Goal: Information Seeking & Learning: Stay updated

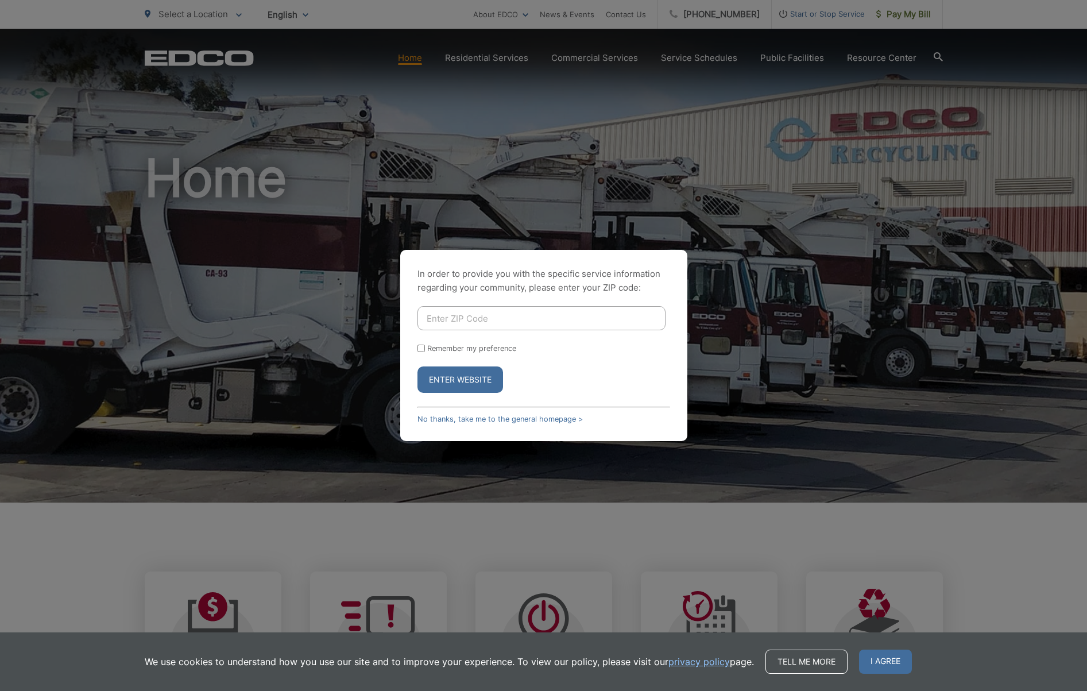
click at [511, 316] on input "Enter ZIP Code" at bounding box center [542, 318] width 248 height 24
type input "91945"
click at [475, 381] on button "Enter Website" at bounding box center [461, 379] width 86 height 26
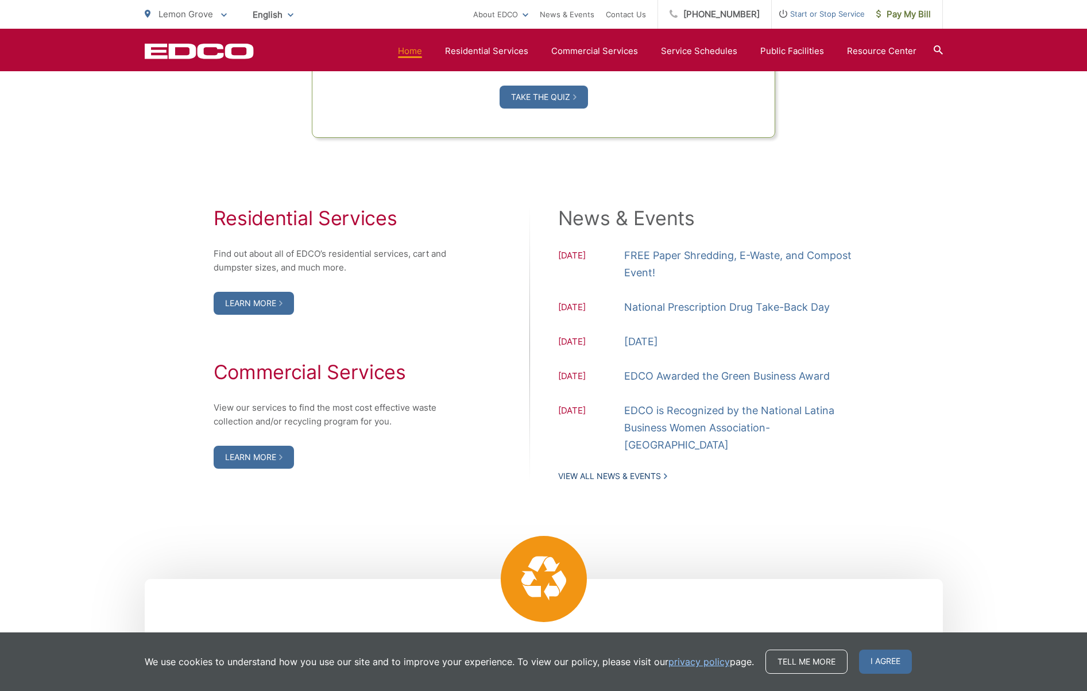
scroll to position [1088, 0]
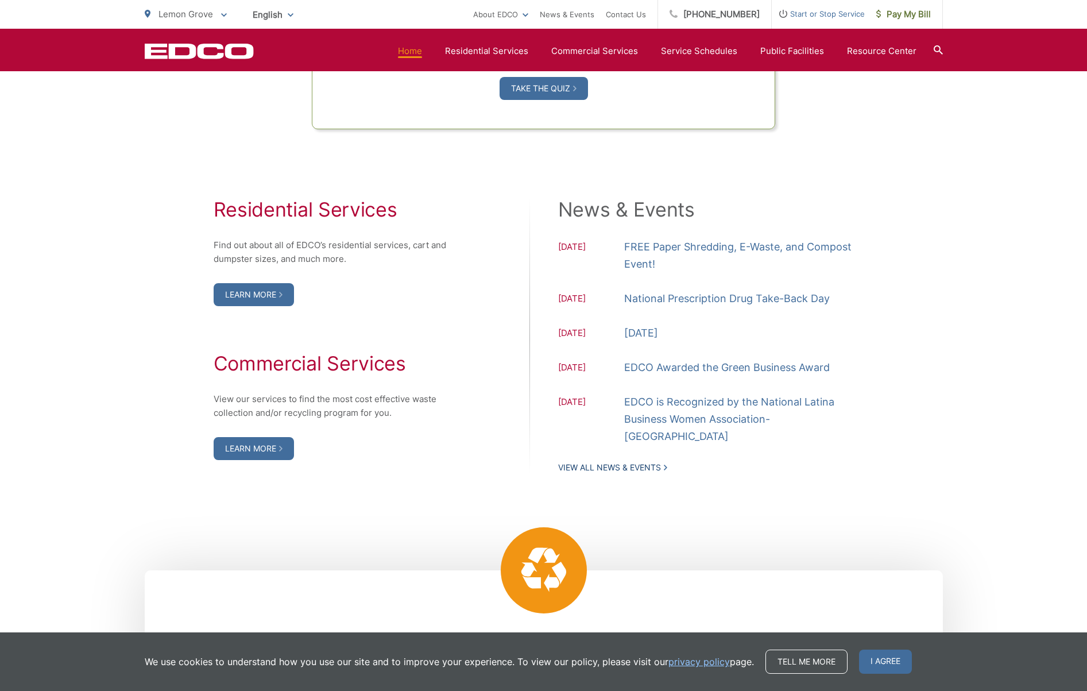
click at [625, 462] on link "View All News & Events" at bounding box center [612, 467] width 109 height 10
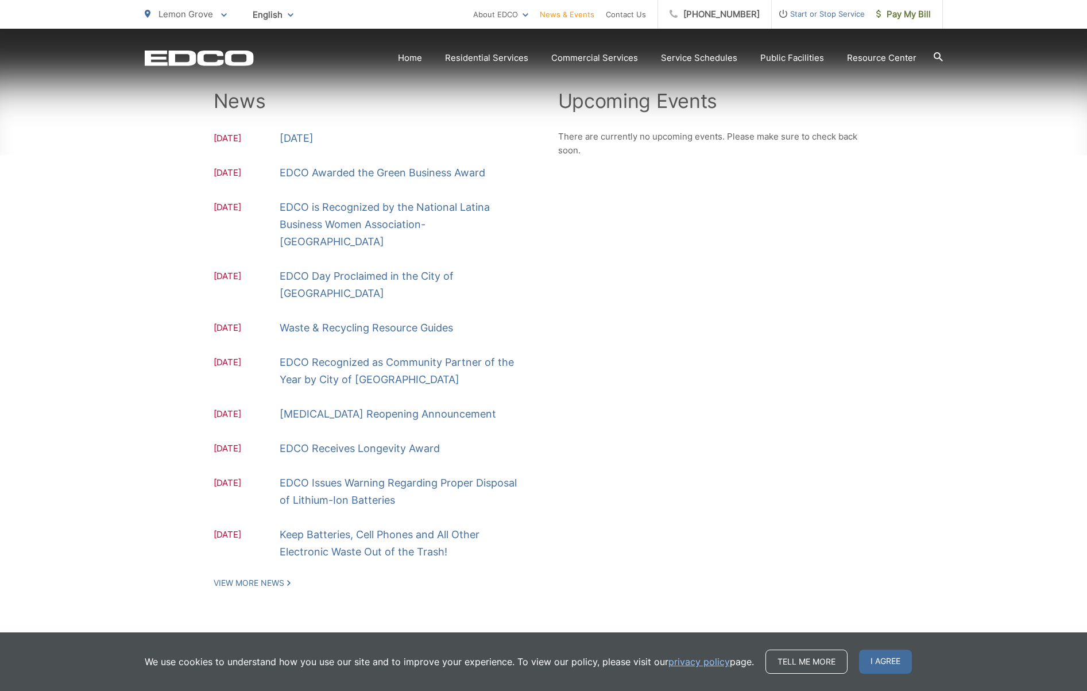
scroll to position [212, 0]
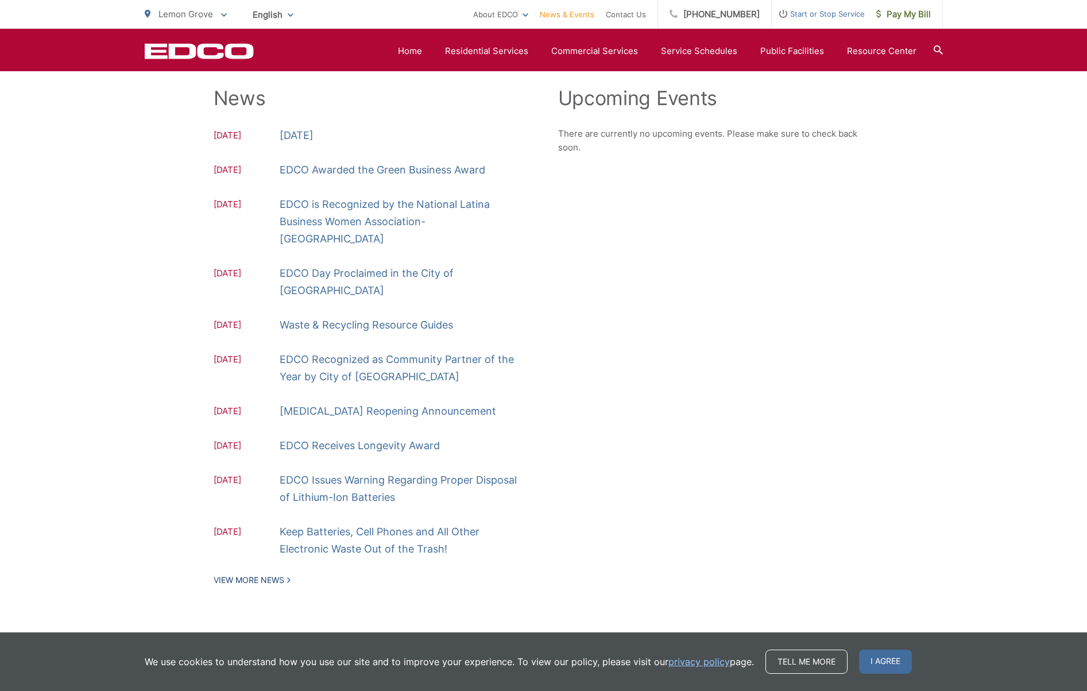
click at [262, 575] on link "View More News" at bounding box center [252, 580] width 77 height 10
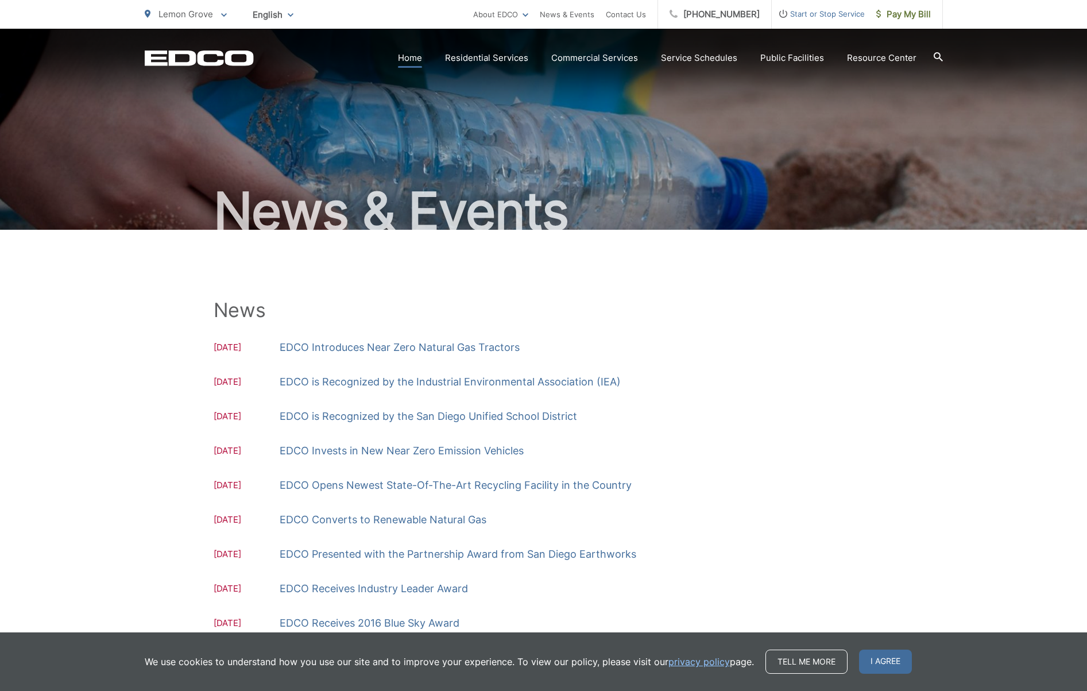
click at [410, 56] on link "Home" at bounding box center [410, 58] width 24 height 14
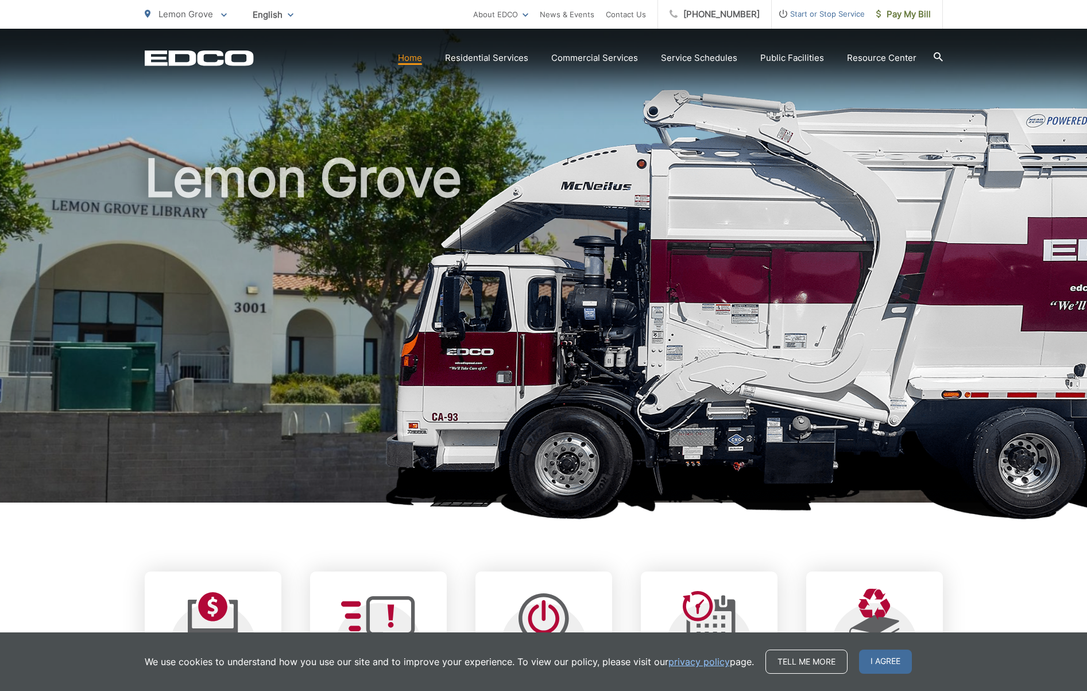
drag, startPoint x: 875, startPoint y: 662, endPoint x: 962, endPoint y: 670, distance: 87.1
click at [875, 662] on span "I agree" at bounding box center [885, 662] width 53 height 24
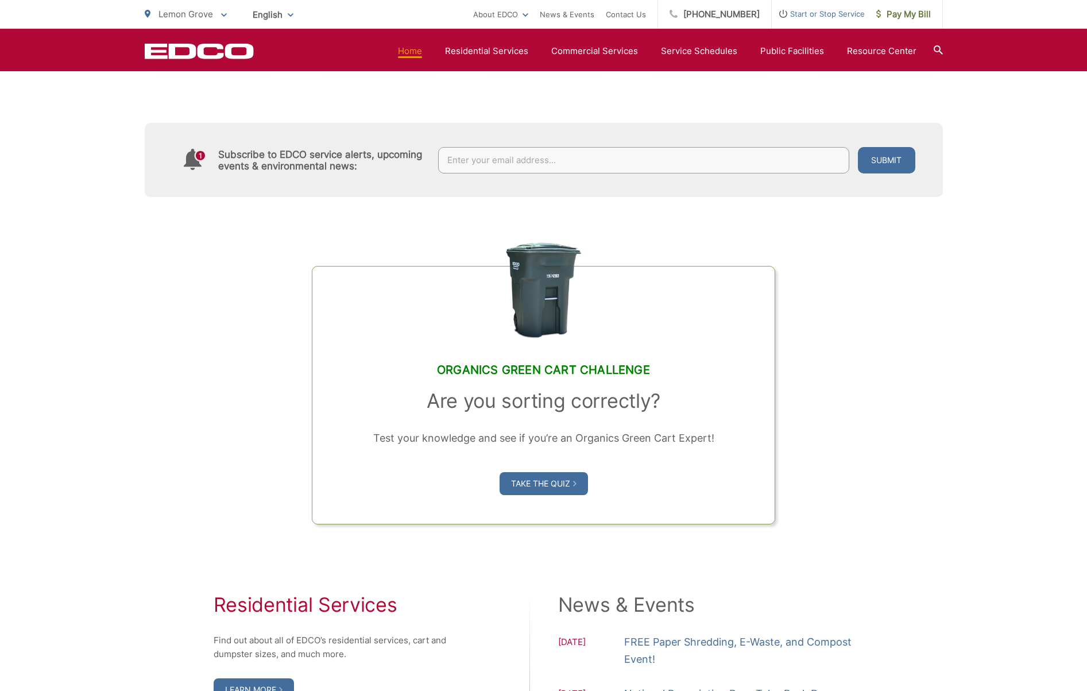
scroll to position [695, 0]
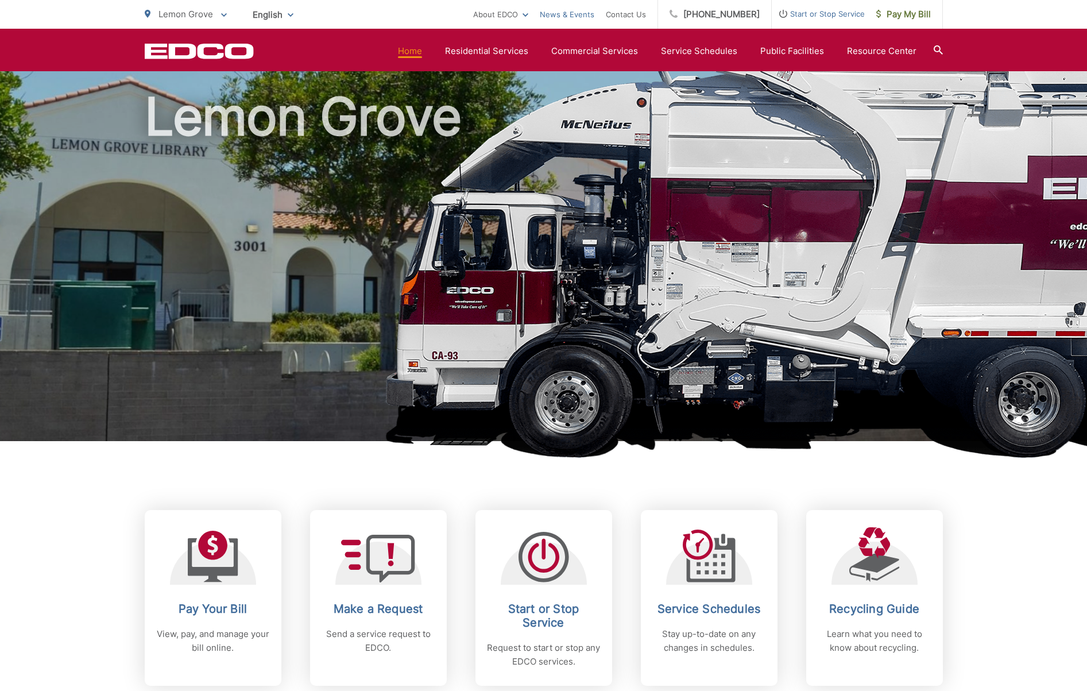
scroll to position [52, 0]
